Goal: Transaction & Acquisition: Download file/media

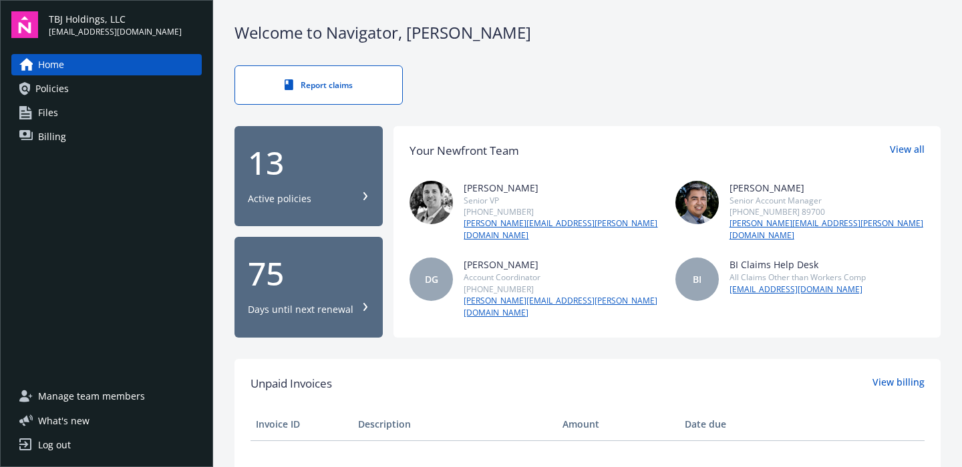
click at [295, 172] on div "13" at bounding box center [309, 163] width 122 height 32
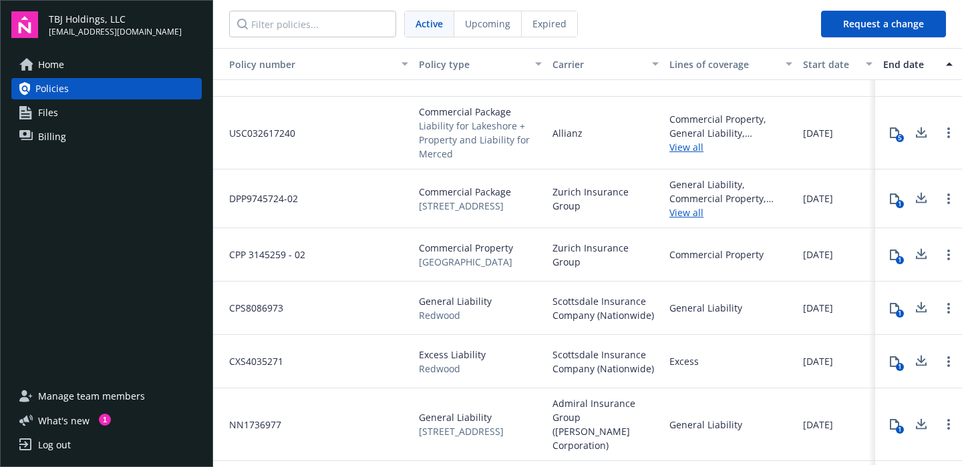
scroll to position [94, 0]
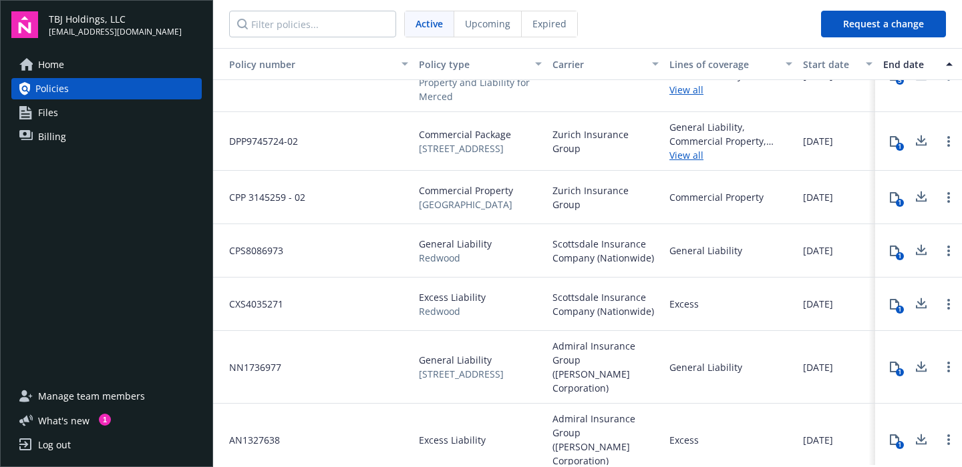
click at [896, 258] on div "1" at bounding box center [899, 256] width 8 height 8
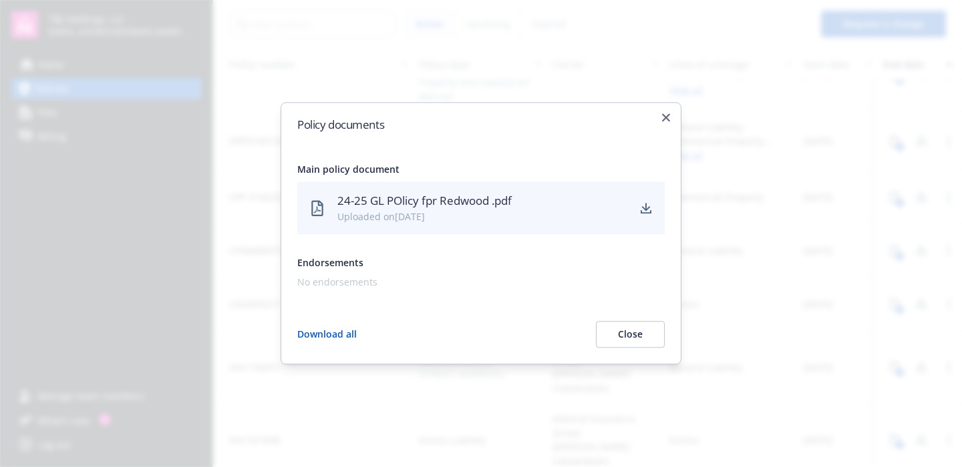
click at [636, 209] on div "24-25 GL POlicy fpr Redwood .pdf Uploaded on 04/08/2025" at bounding box center [480, 208] width 367 height 53
click at [639, 208] on link "download" at bounding box center [646, 208] width 16 height 16
click at [668, 118] on icon "button" at bounding box center [666, 118] width 8 height 8
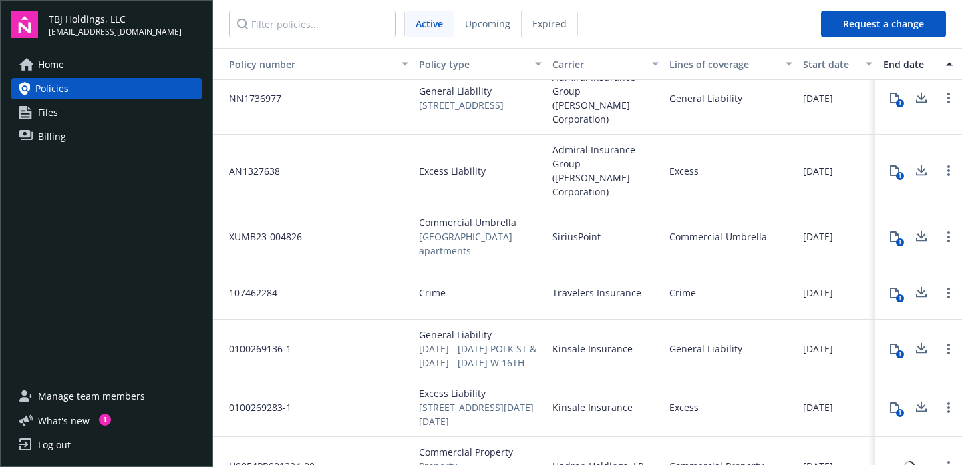
scroll to position [341, 0]
